Goal: Information Seeking & Learning: Learn about a topic

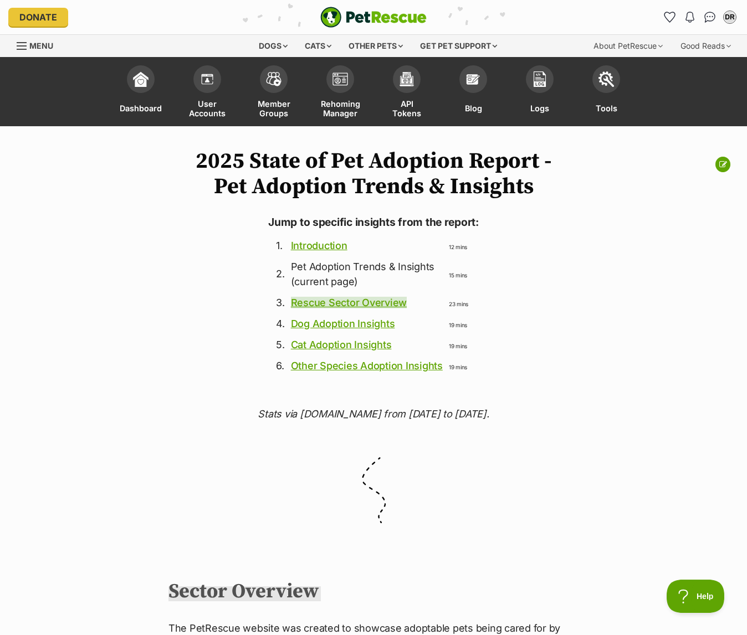
click at [338, 302] on link "Rescue Sector Overview" at bounding box center [349, 303] width 116 height 12
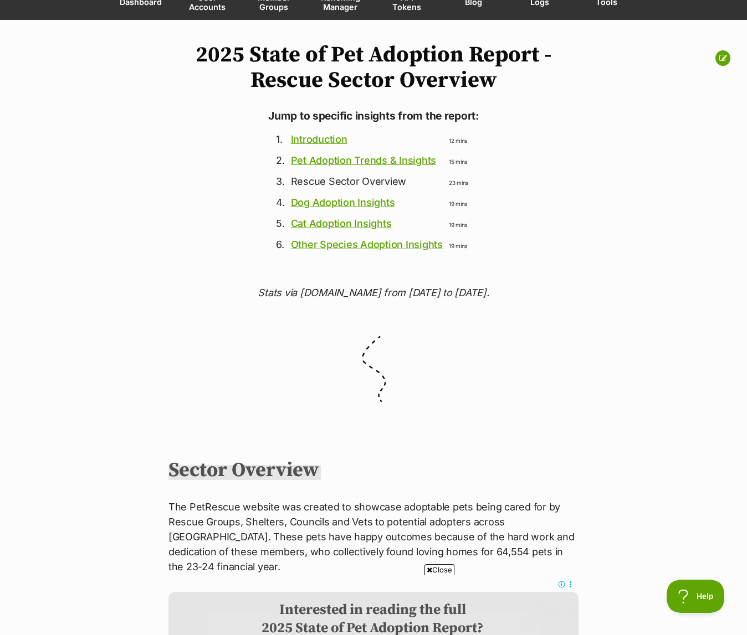
scroll to position [106, 0]
click at [367, 226] on link "Cat Adoption Insights" at bounding box center [341, 224] width 101 height 12
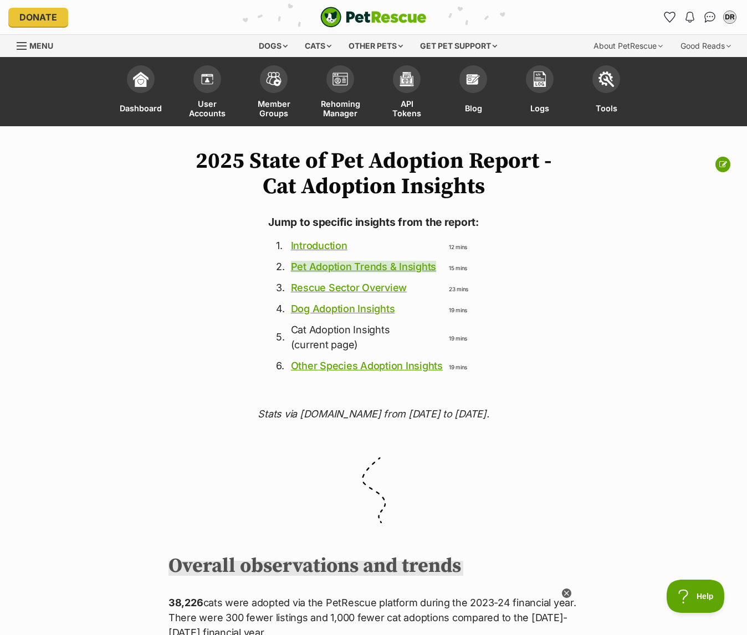
click at [341, 265] on link "Pet Adoption Trends & Insights" at bounding box center [363, 267] width 145 height 12
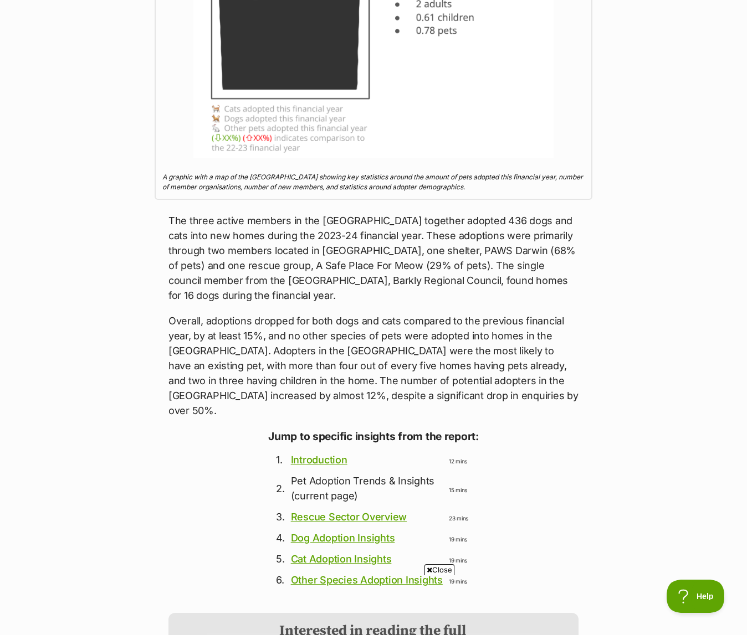
scroll to position [10188, 0]
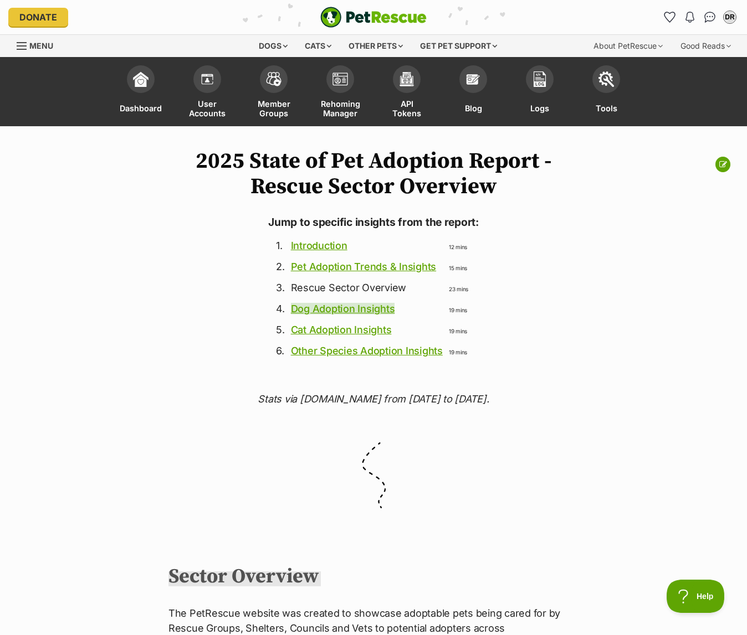
click at [359, 309] on link "Dog Adoption Insights" at bounding box center [343, 309] width 104 height 12
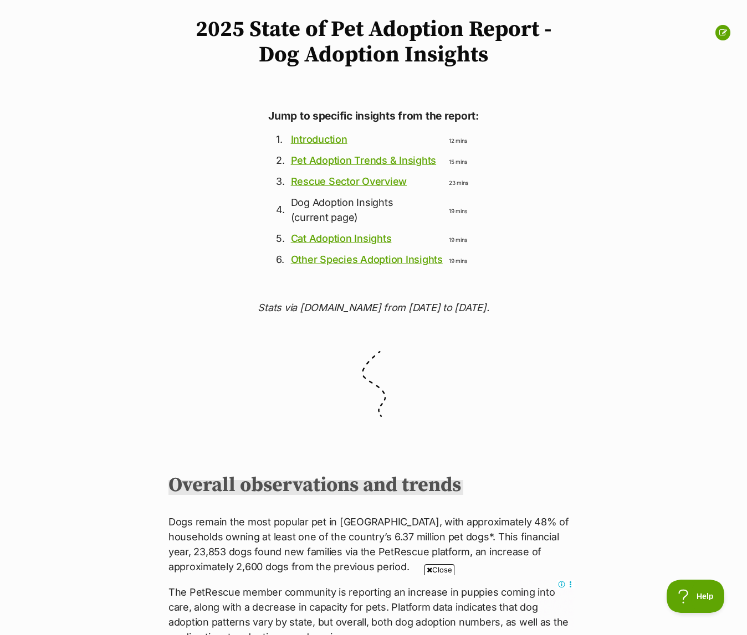
scroll to position [127, 0]
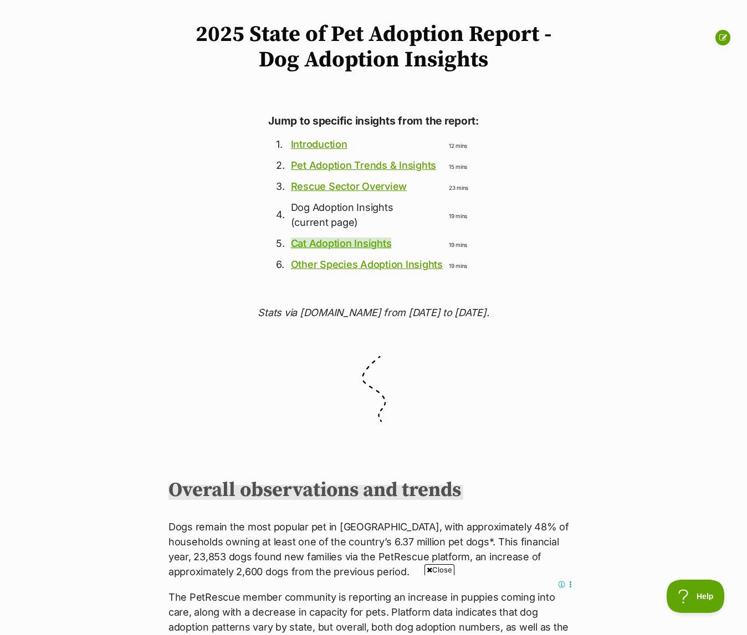
click at [349, 244] on link "Cat Adoption Insights" at bounding box center [341, 244] width 101 height 12
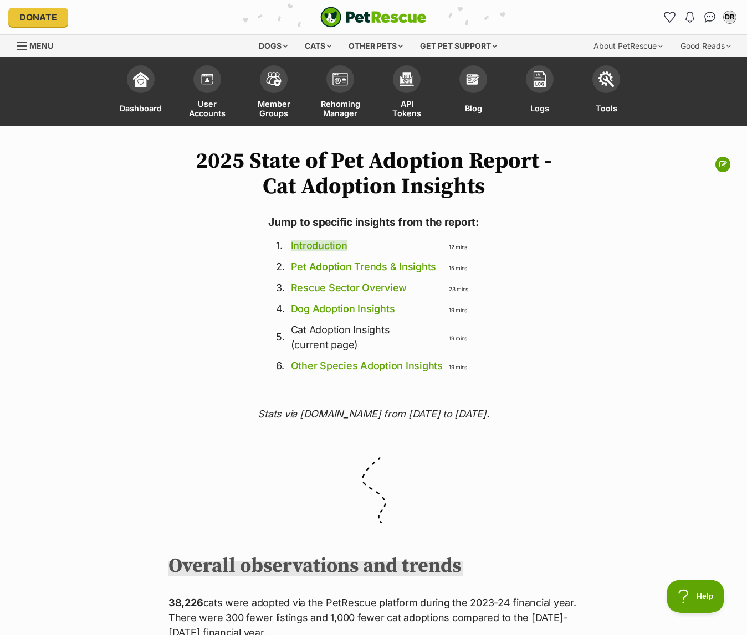
click at [323, 248] on link "Introduction" at bounding box center [319, 246] width 56 height 12
